Goal: Use online tool/utility: Use online tool/utility

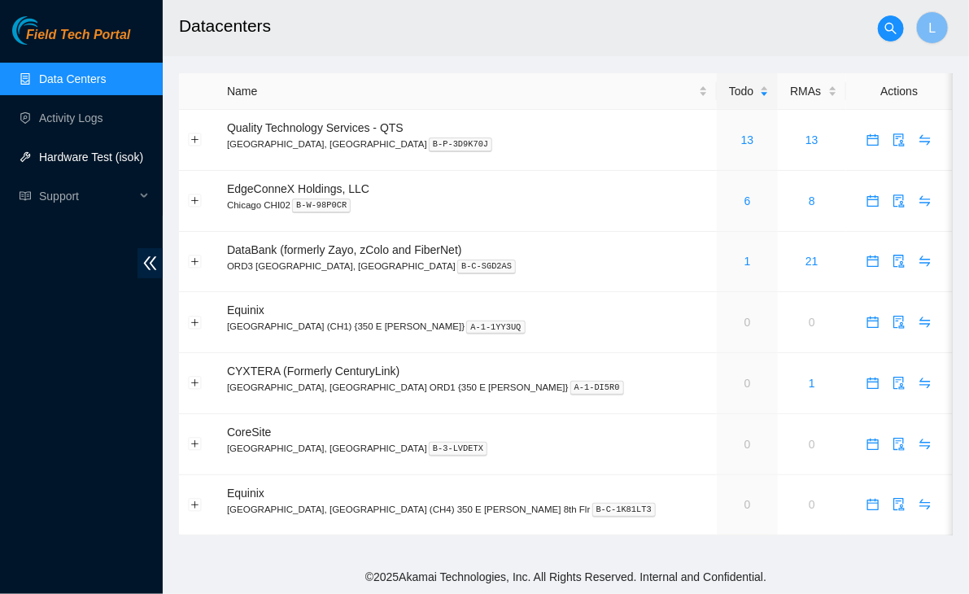
click at [75, 153] on link "Hardware Test (isok)" at bounding box center [91, 157] width 104 height 13
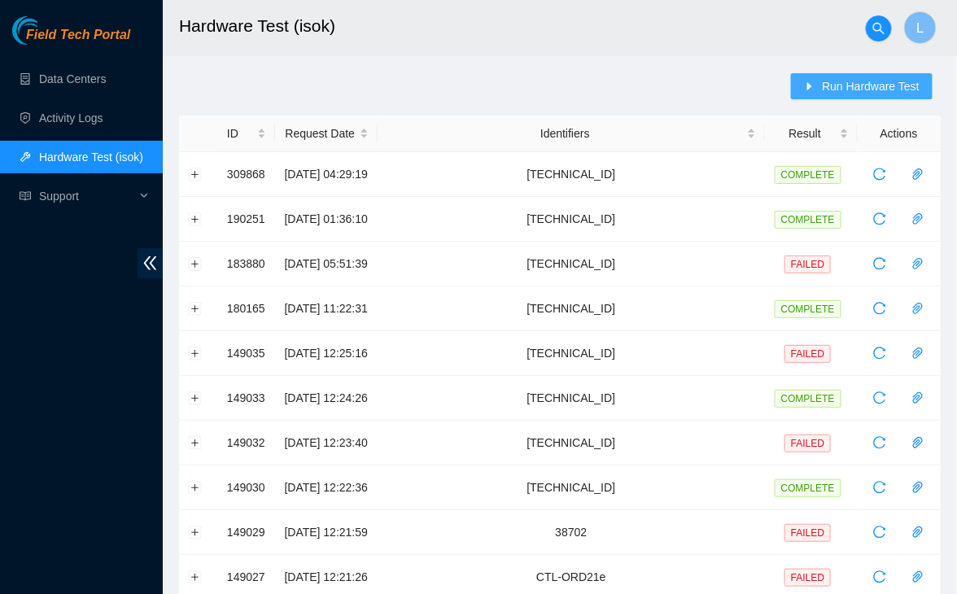
click at [821, 81] on button "Run Hardware Test" at bounding box center [862, 86] width 142 height 26
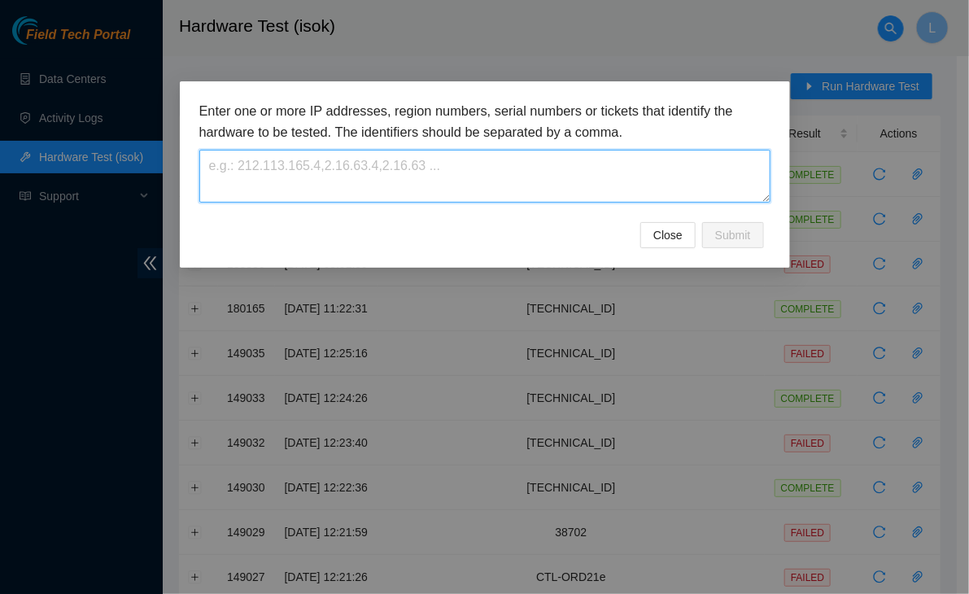
click at [408, 172] on textarea at bounding box center [484, 176] width 571 height 53
paste textarea "23.56.168.94"
paste textarea "23.56.168.92"
paste textarea "23.56.168.87"
paste textarea "23.56.168.71"
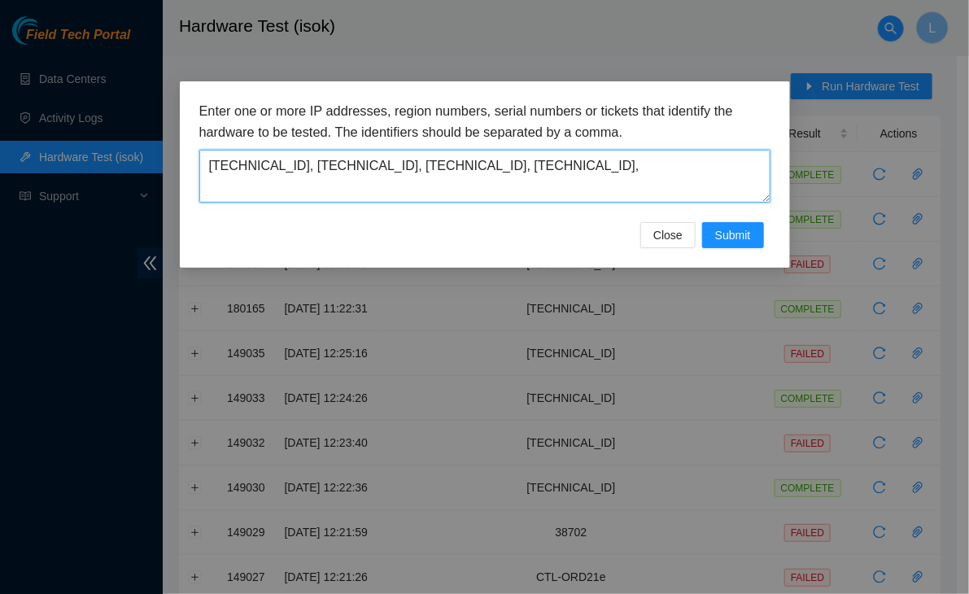
paste textarea "23.56.169.87"
paste textarea "23.56.99.7"
paste textarea "23.56.99.6"
paste textarea "23.35.71.93"
paste textarea "23.35.71.47"
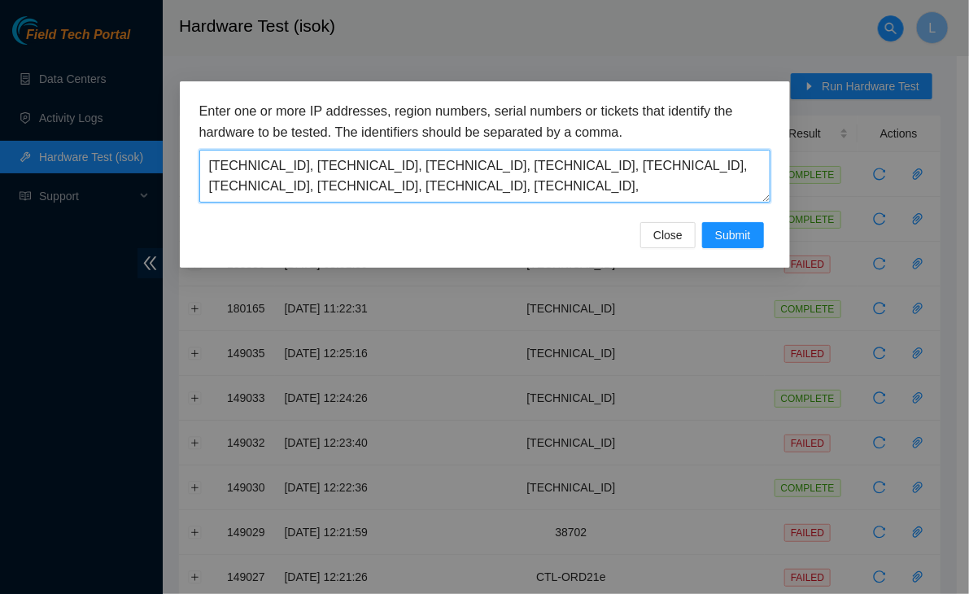
paste textarea "23.35.71.46"
paste textarea "23.35.71.231"
paste textarea "23.35.71.151"
type textarea "23.56.168.94, 23.56.168.92, 23.56.168.87, 23.56.168.71, 23.56.169.87, 23.56.99.…"
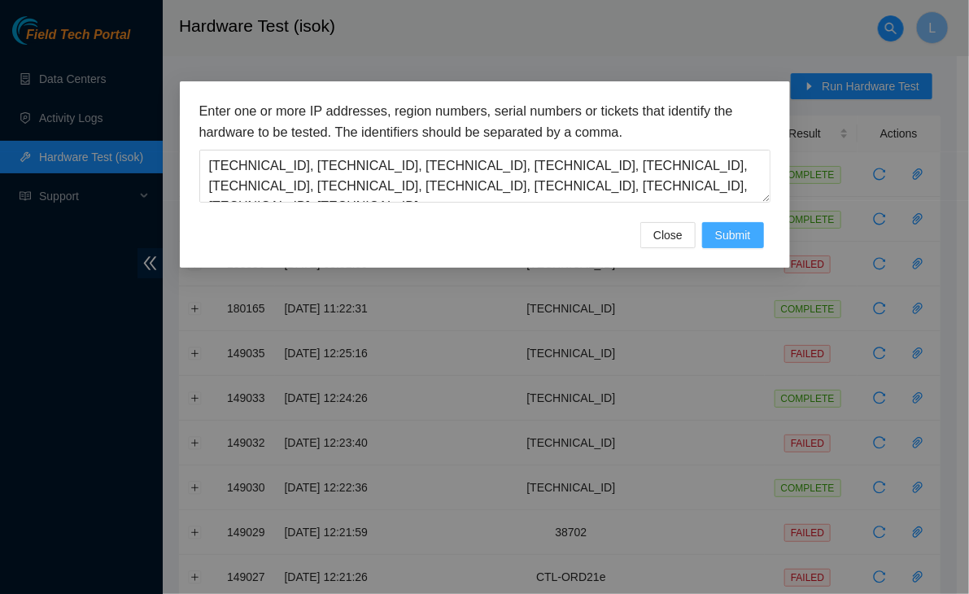
click at [742, 233] on span "Submit" at bounding box center [733, 235] width 36 height 18
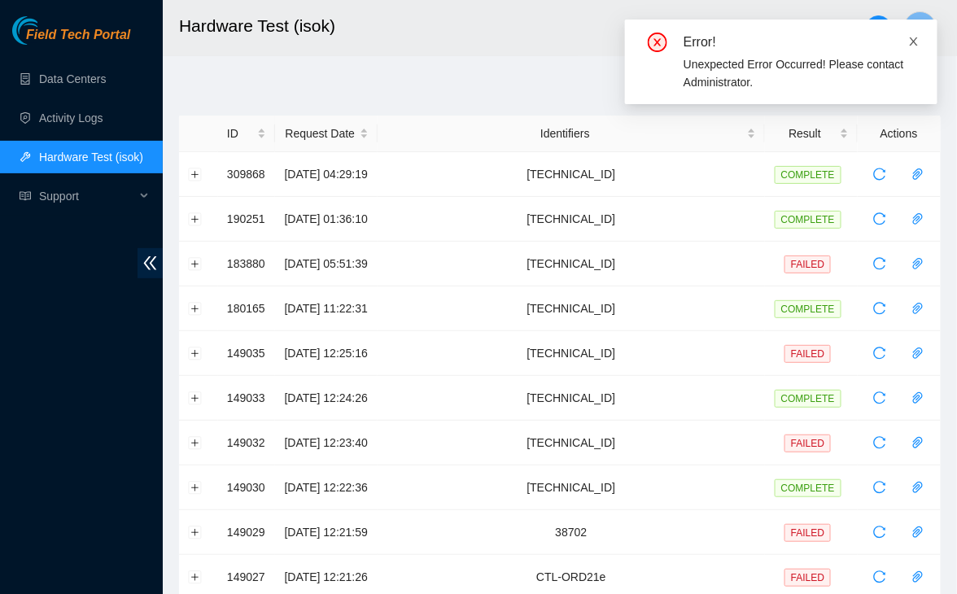
click at [915, 42] on icon "close" at bounding box center [914, 41] width 8 height 8
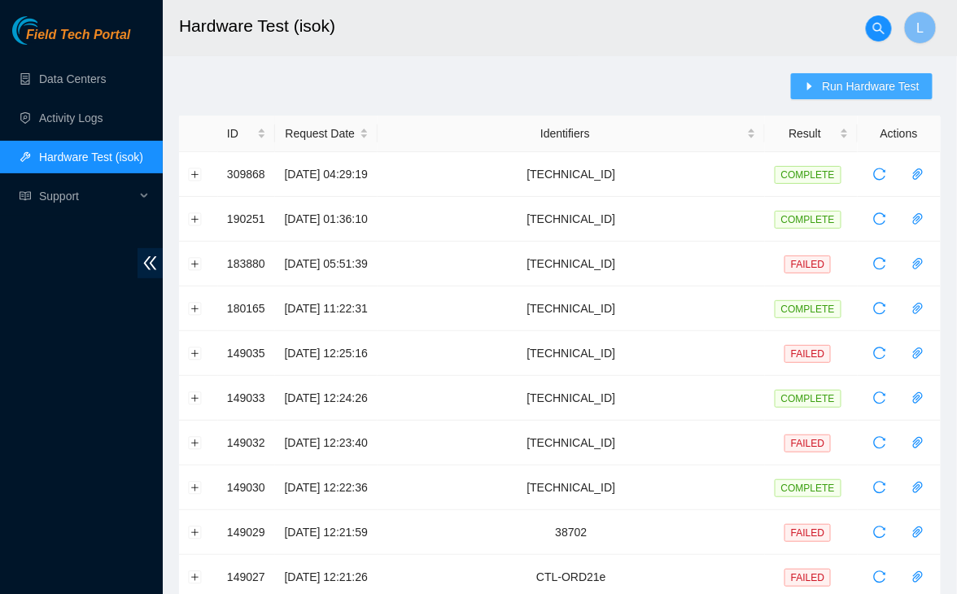
click at [841, 86] on span "Run Hardware Test" at bounding box center [871, 86] width 98 height 18
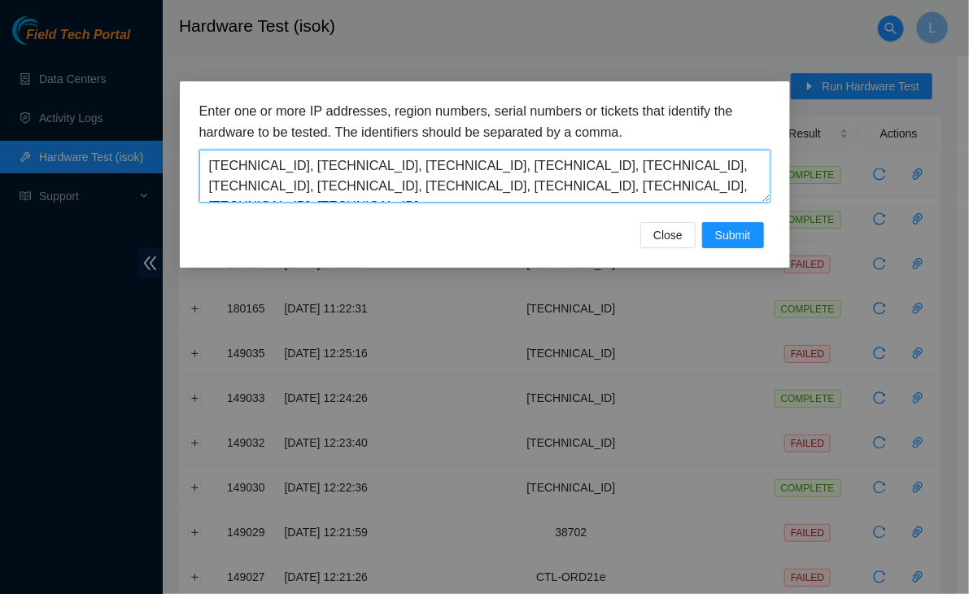
click at [642, 181] on textarea "23.56.168.94, 23.56.168.92, 23.56.168.87, 23.56.168.71, 23.56.169.87, 23.56.99.…" at bounding box center [484, 176] width 571 height 53
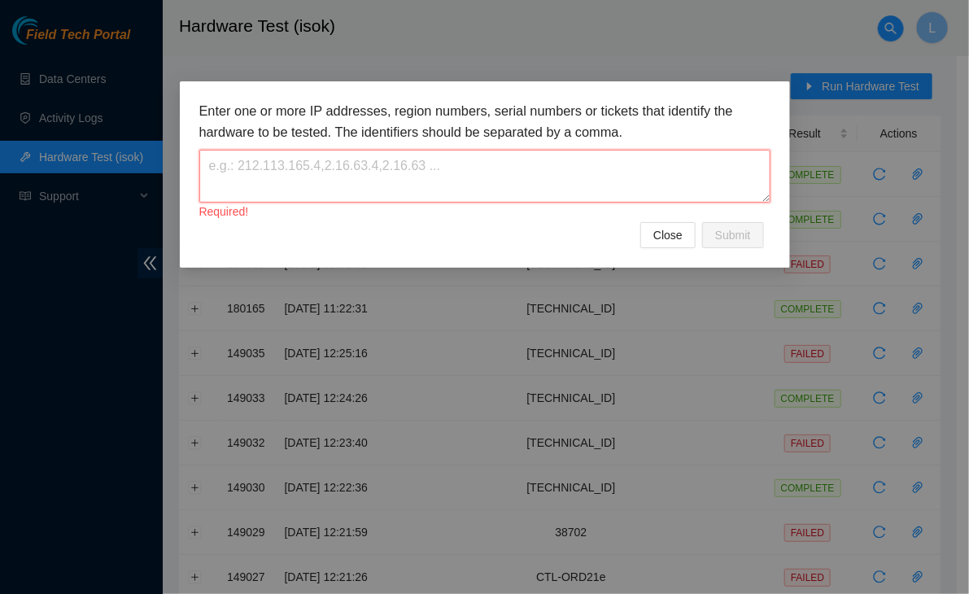
click at [578, 181] on textarea at bounding box center [484, 176] width 571 height 53
paste textarea "23.56.168.94, 23.56.168.92, 23.56.168.87, 23.56.168.71, 23.56.169.87, 23.56.99.…"
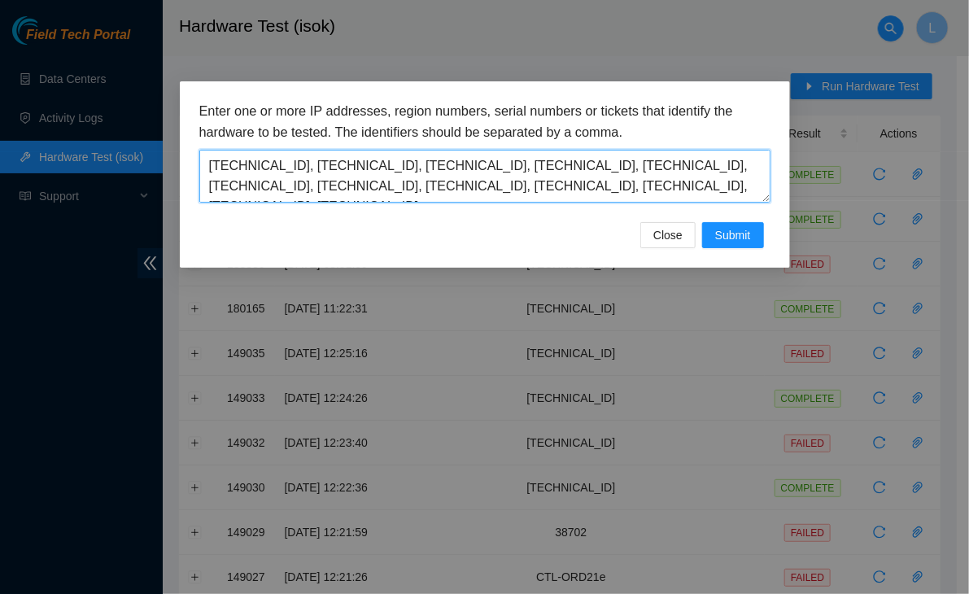
drag, startPoint x: 578, startPoint y: 185, endPoint x: 280, endPoint y: 166, distance: 298.4
click at [280, 166] on textarea "23.56.168.94, 23.56.168.92, 23.56.168.87, 23.56.168.71, 23.56.169.87, 23.56.99.…" at bounding box center [484, 176] width 571 height 53
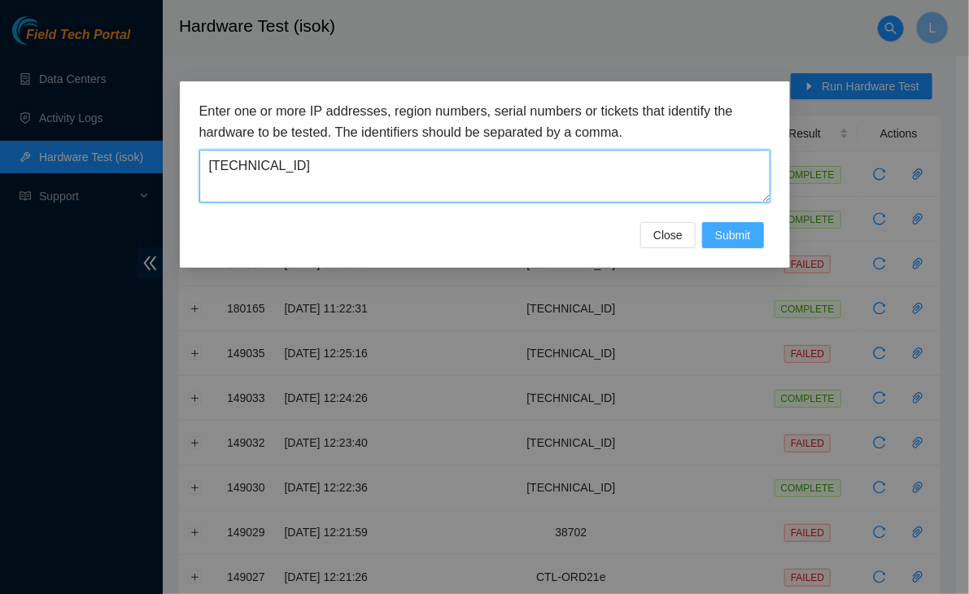
type textarea "23.56.168.94"
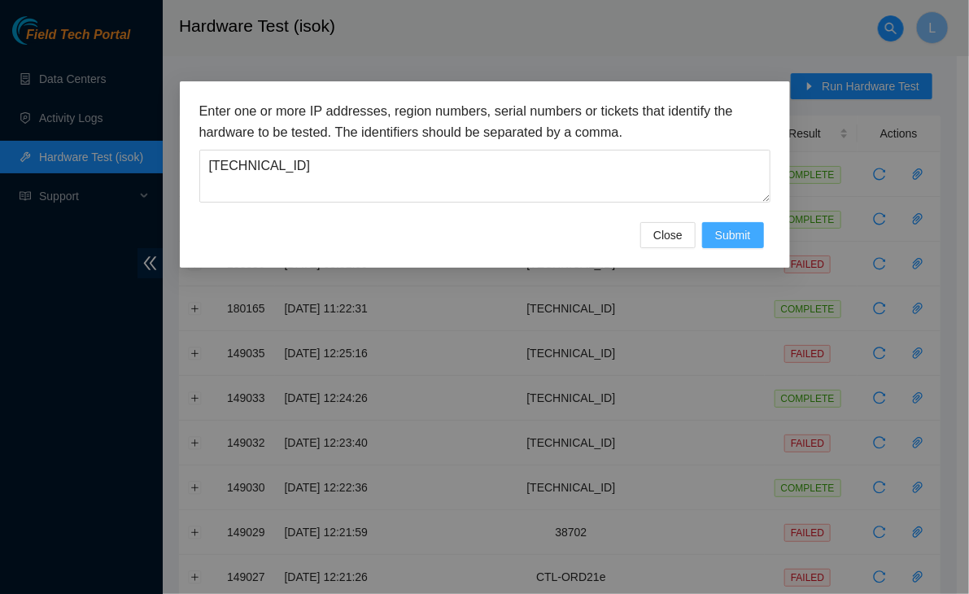
click at [734, 240] on span "Submit" at bounding box center [733, 235] width 36 height 18
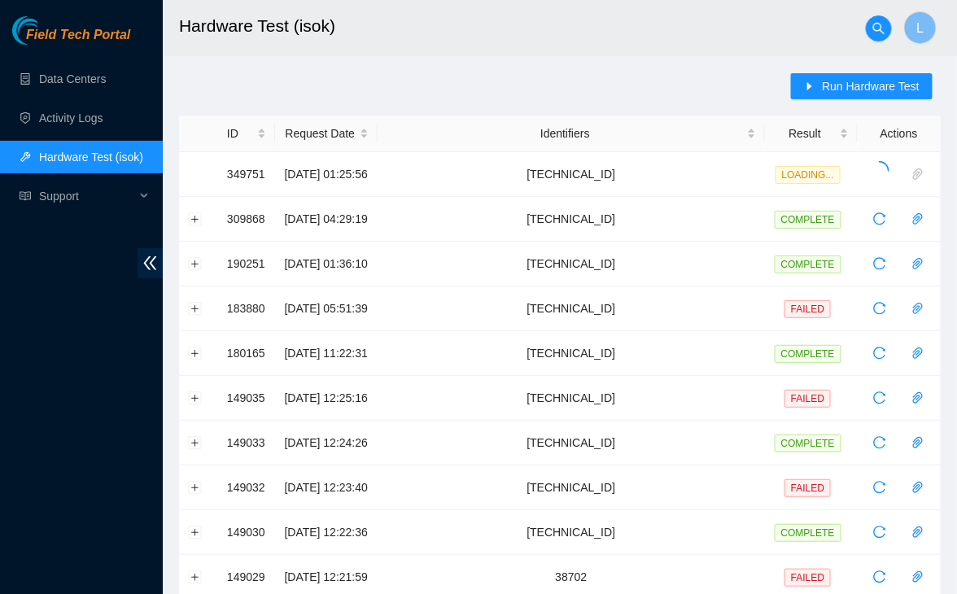
click at [740, 82] on div "Run Hardware Test ID Request Date Identifiers Result Actions 349751 13-10-2025 …" at bounding box center [560, 586] width 762 height 1026
